Goal: Navigation & Orientation: Find specific page/section

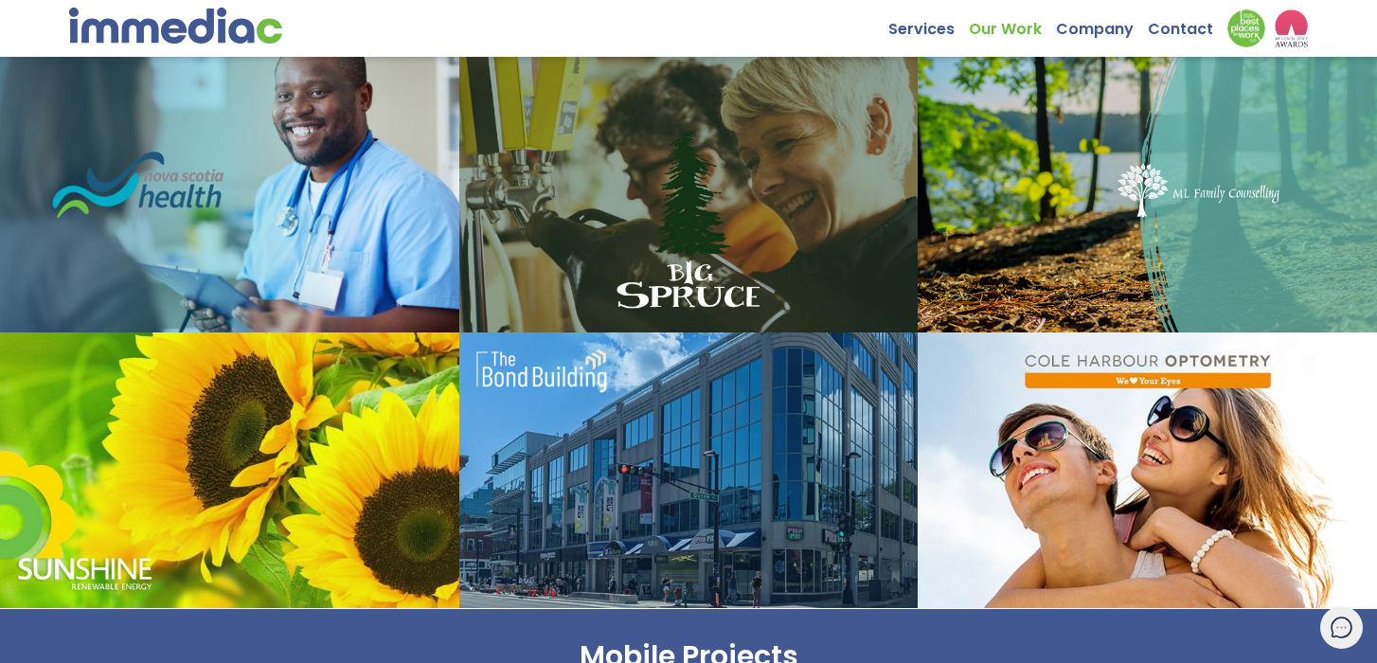
scroll to position [879, 0]
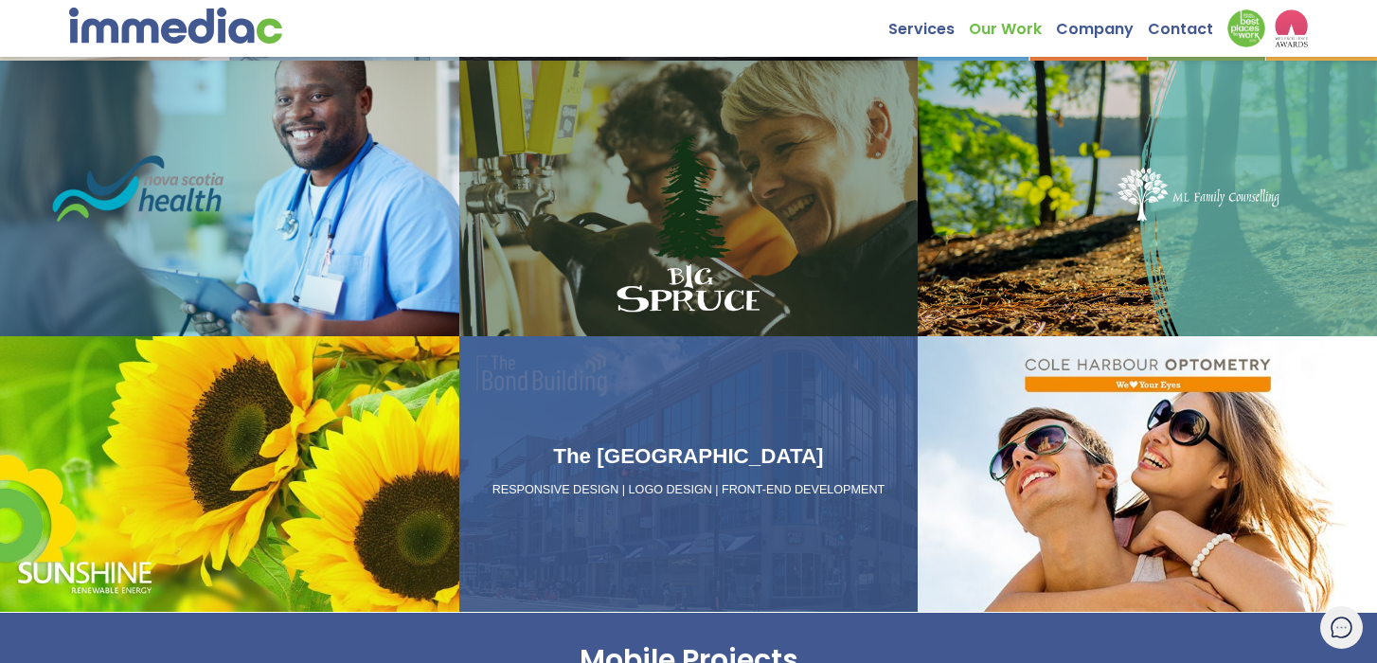
click at [632, 493] on p "RESPONSIVE DESIGN | LOGO DESIGN | FRONT-END DEVELOPMENT" at bounding box center [689, 490] width 444 height 17
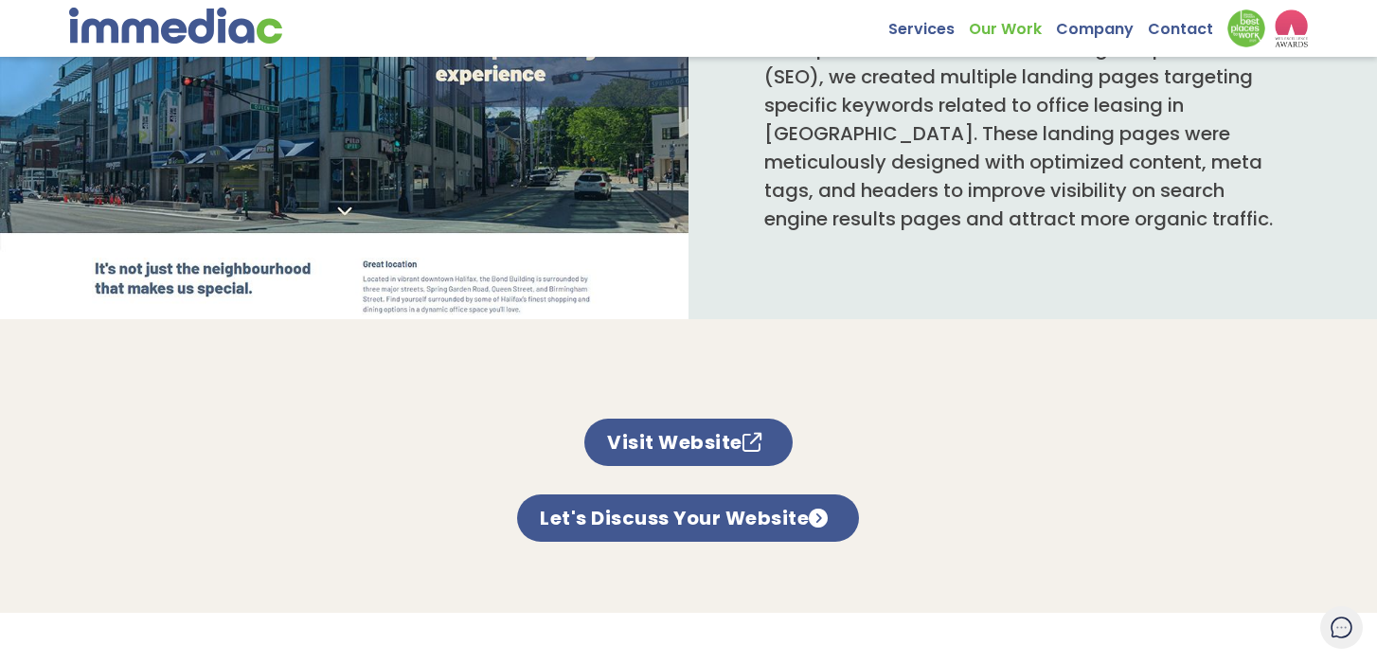
scroll to position [1167, 0]
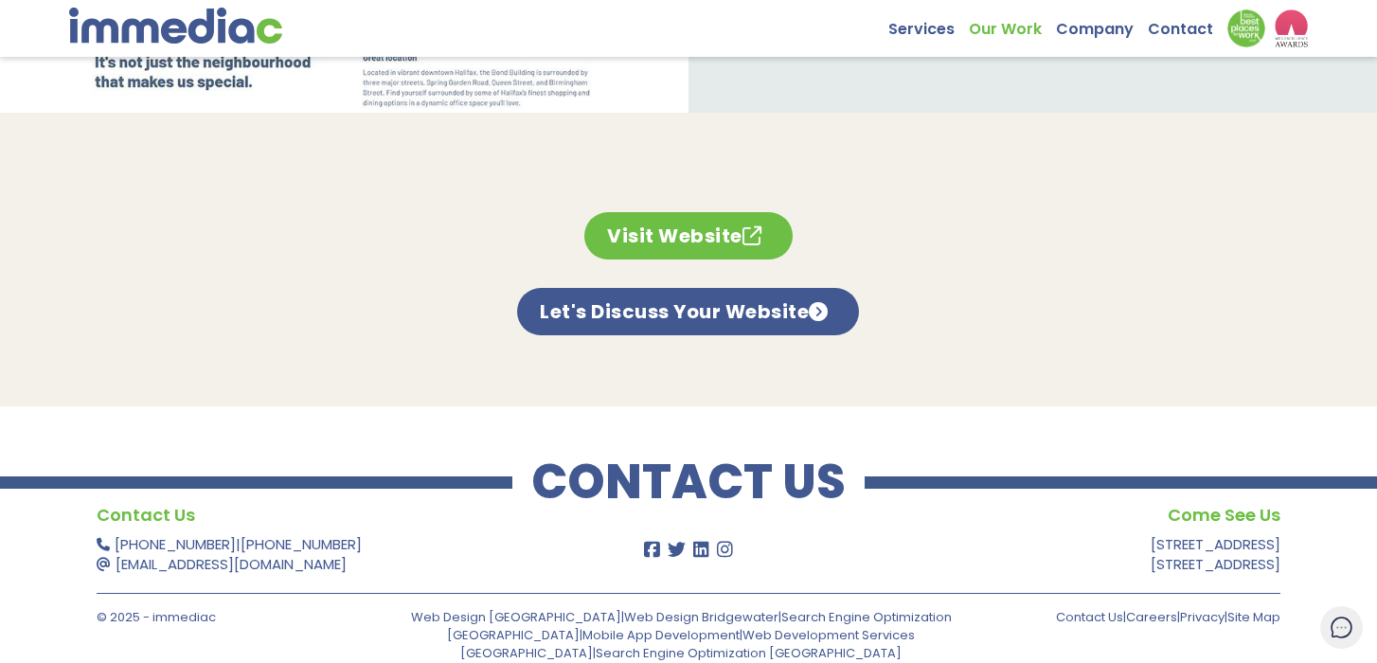
click at [738, 223] on link "Visit Website" at bounding box center [688, 235] width 208 height 47
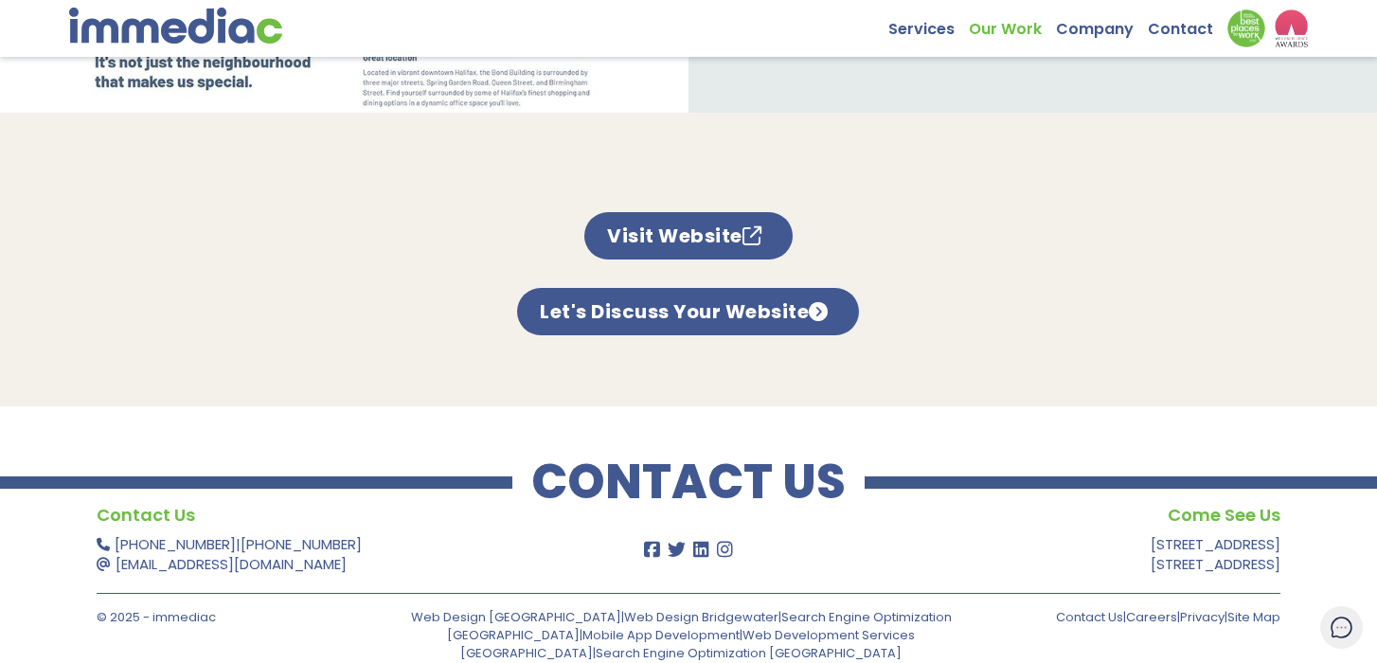
scroll to position [0, 0]
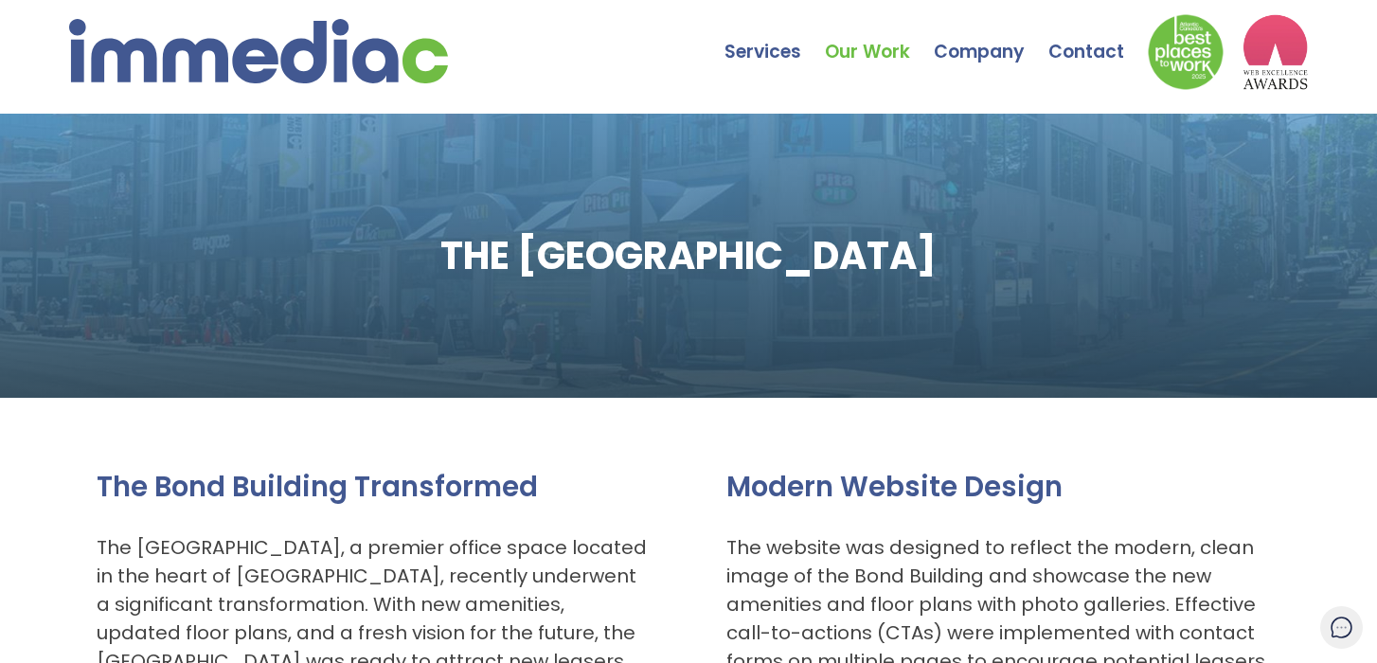
click at [877, 49] on link "Our Work" at bounding box center [879, 38] width 109 height 66
